Goal: Task Accomplishment & Management: Manage account settings

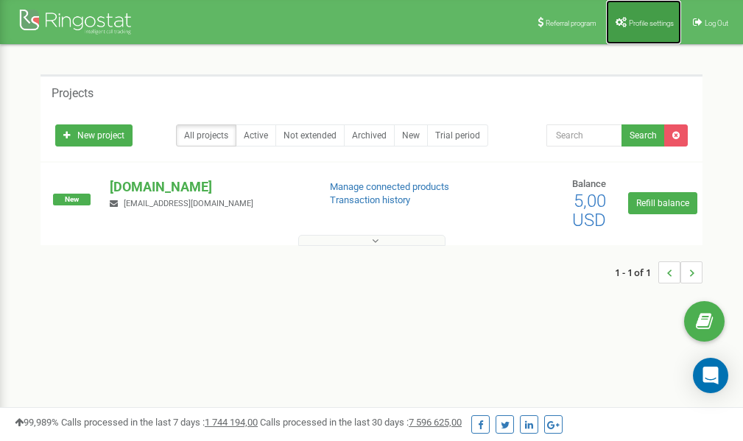
click at [647, 19] on span "Profile settings" at bounding box center [651, 23] width 45 height 8
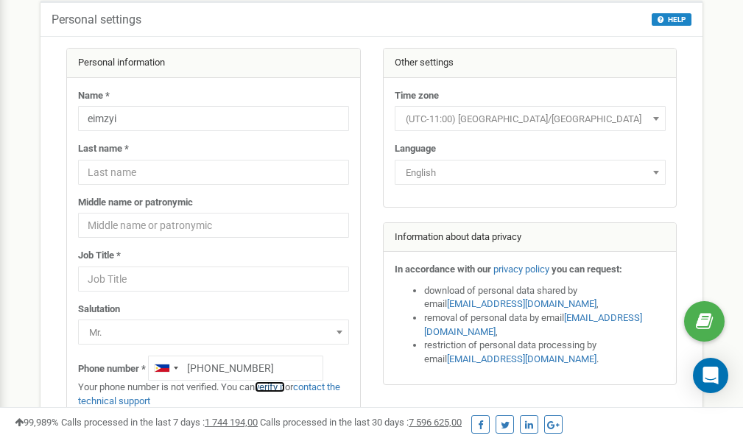
click at [276, 387] on link "verify it" at bounding box center [270, 386] width 30 height 11
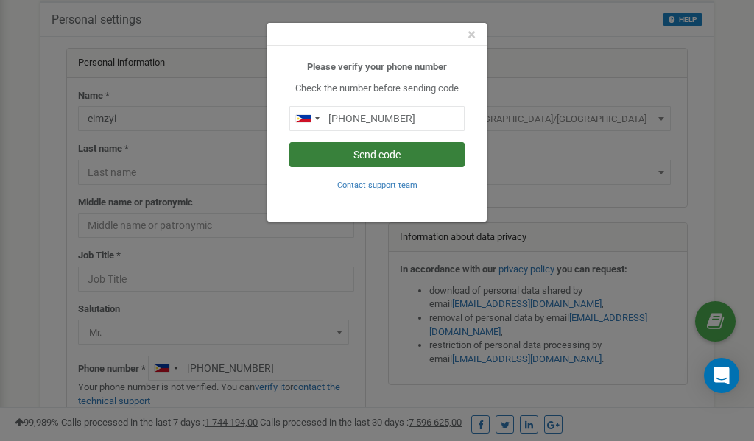
click at [379, 156] on button "Send code" at bounding box center [376, 154] width 175 height 25
